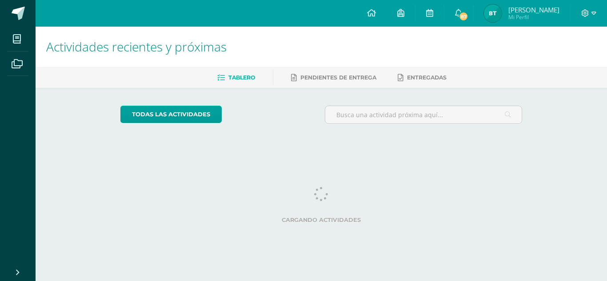
drag, startPoint x: 0, startPoint y: 0, endPoint x: 493, endPoint y: 14, distance: 492.8
click at [493, 14] on img at bounding box center [493, 13] width 18 height 18
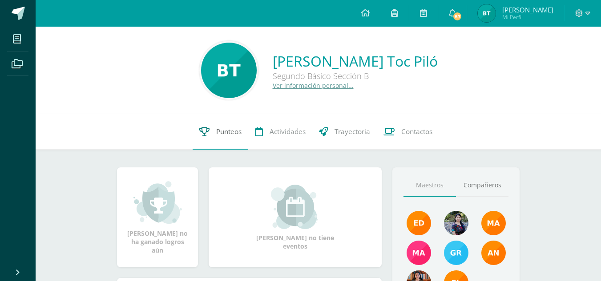
click at [228, 131] on span "Punteos" at bounding box center [228, 131] width 25 height 9
click at [223, 128] on span "Punteos" at bounding box center [228, 131] width 25 height 9
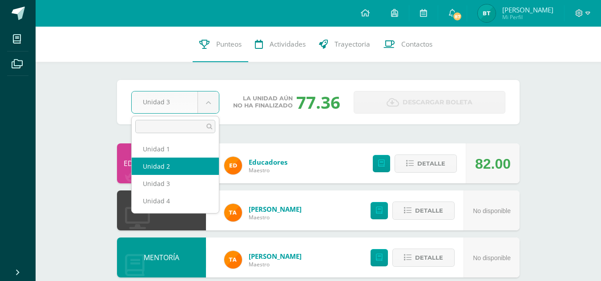
select select "Unidad 2"
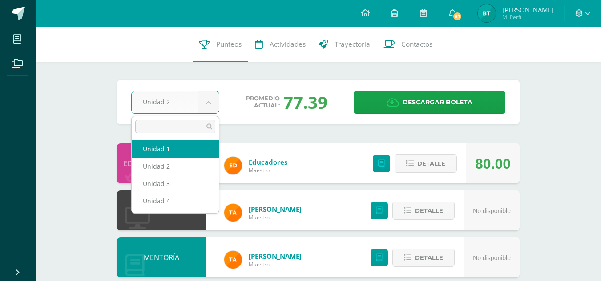
select select "Unidad 1"
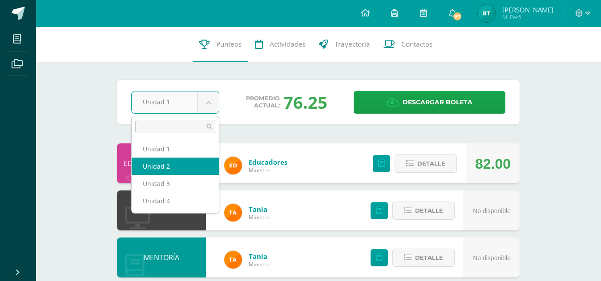
select select "Unidad 2"
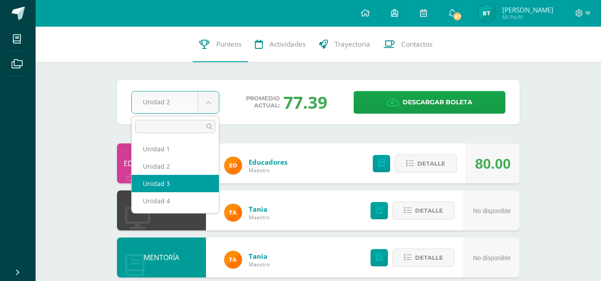
select select "Unidad 3"
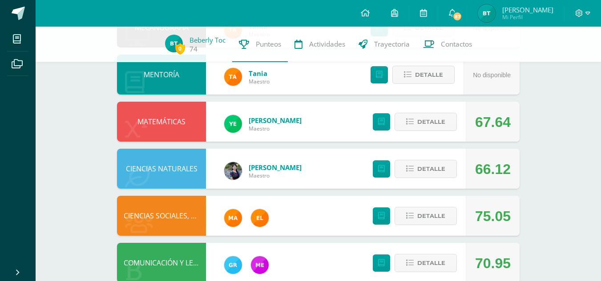
scroll to position [180, 0]
